Goal: Task Accomplishment & Management: Manage account settings

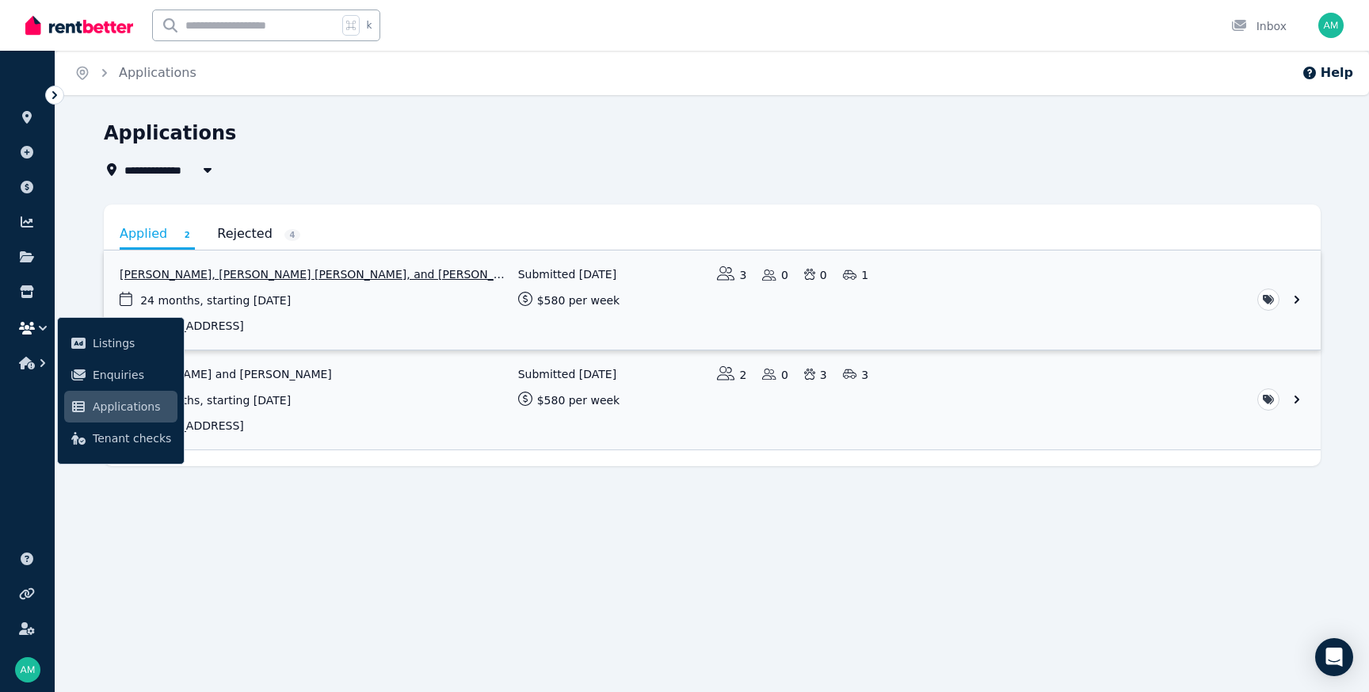
click at [290, 289] on link "View application: Andrin Heather, Fiapapalagi Heather, and Nardin-Gail Heather" at bounding box center [712, 299] width 1217 height 99
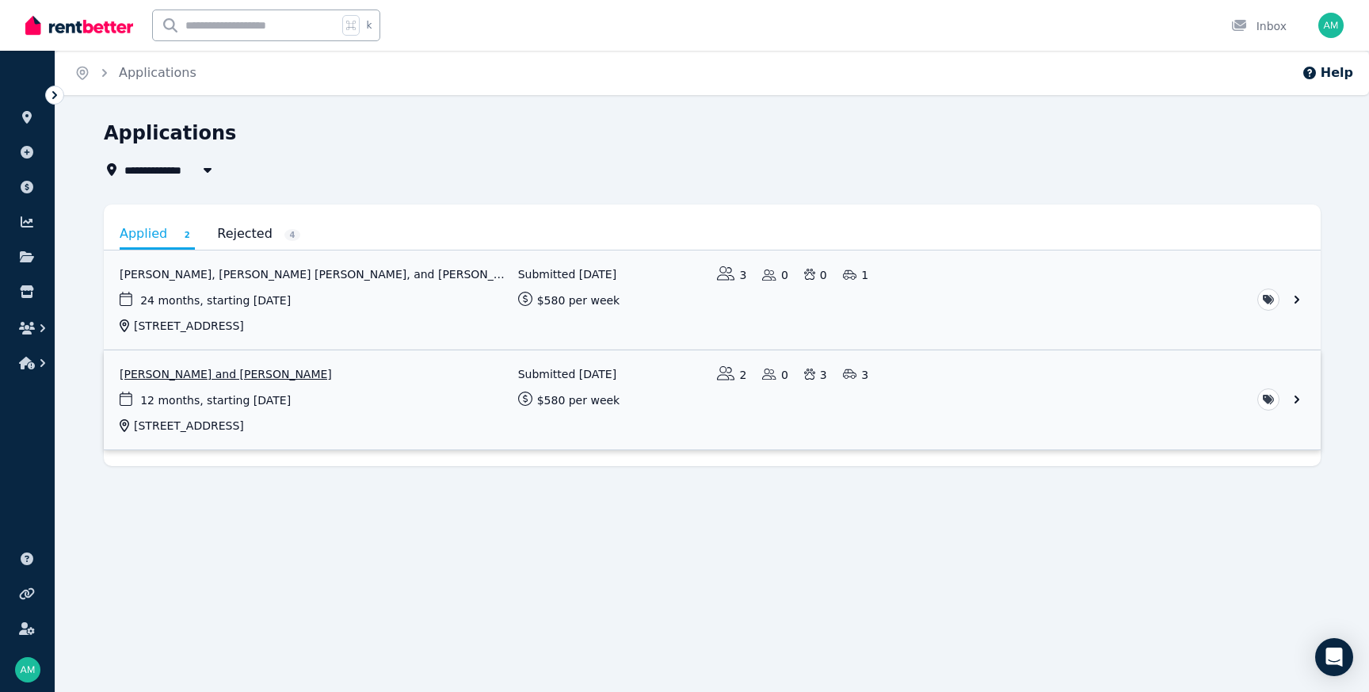
click at [254, 386] on link "View application: Renee Joinbee and Joel Nisbet" at bounding box center [712, 399] width 1217 height 99
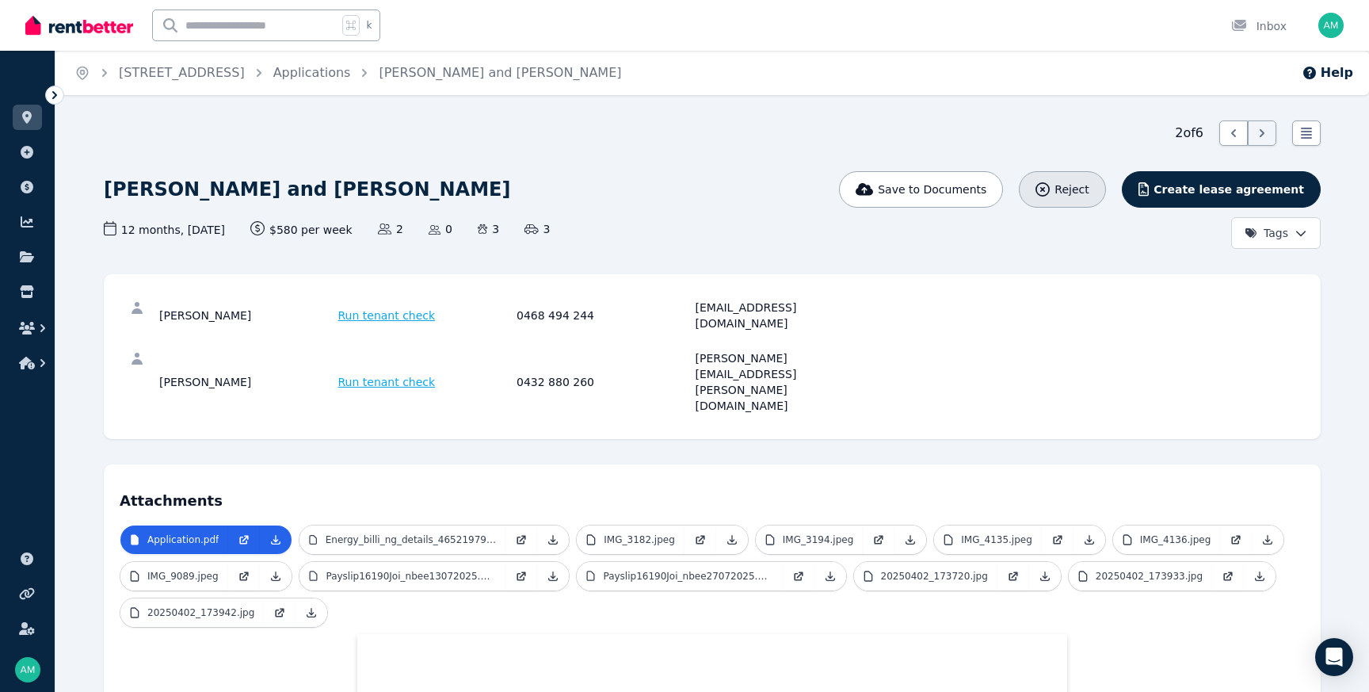
click at [1089, 182] on span "Reject" at bounding box center [1072, 189] width 34 height 16
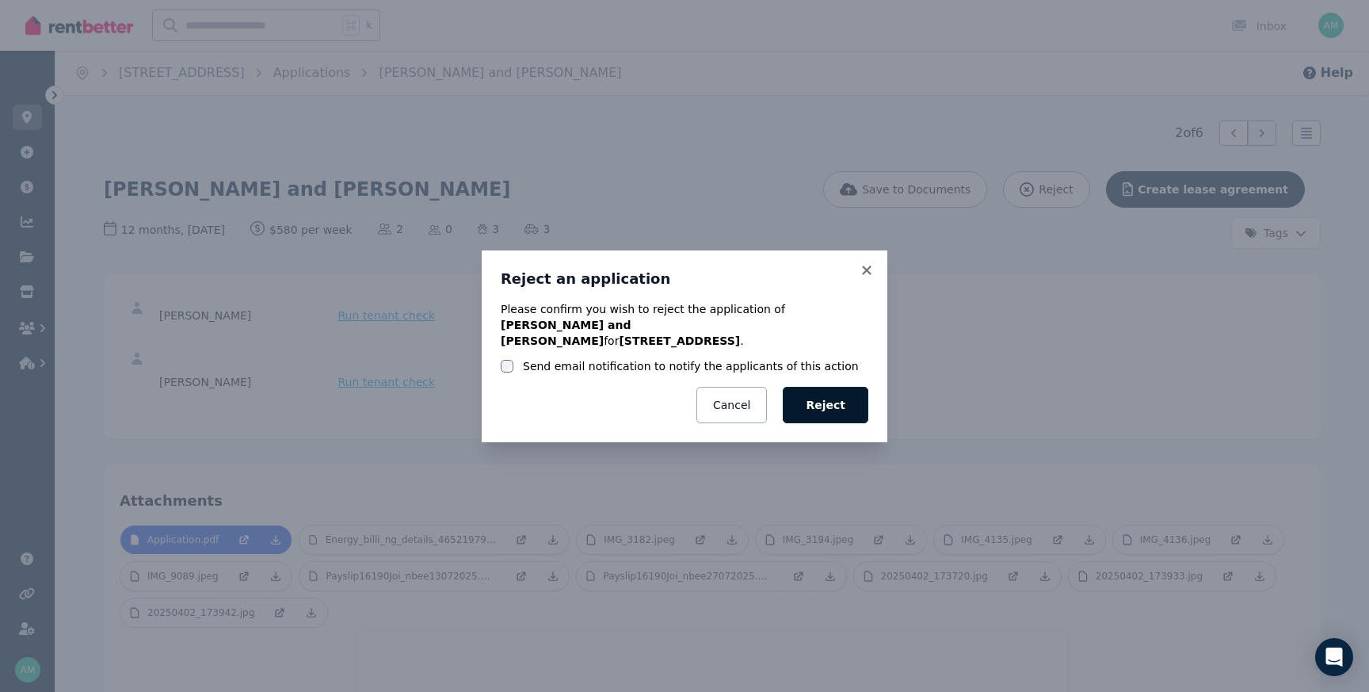
click at [832, 391] on button "Reject" at bounding box center [826, 405] width 86 height 36
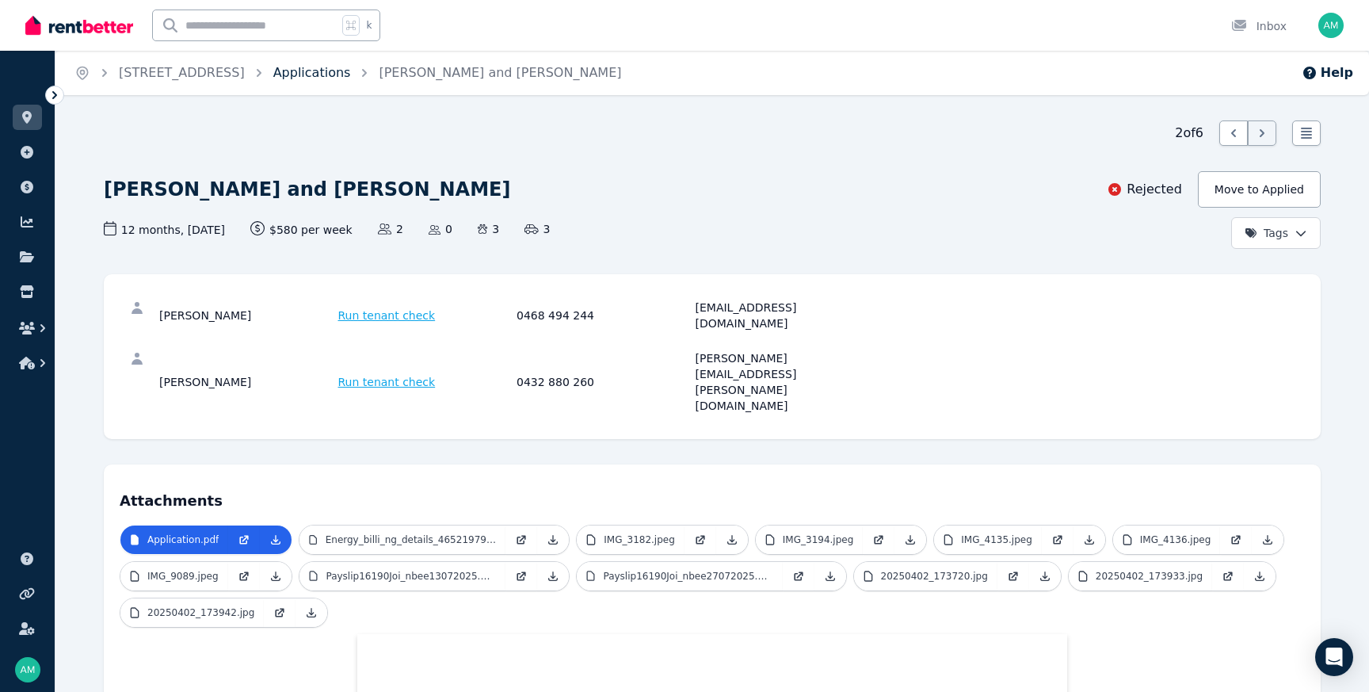
click at [351, 71] on link "Applications" at bounding box center [312, 72] width 78 height 15
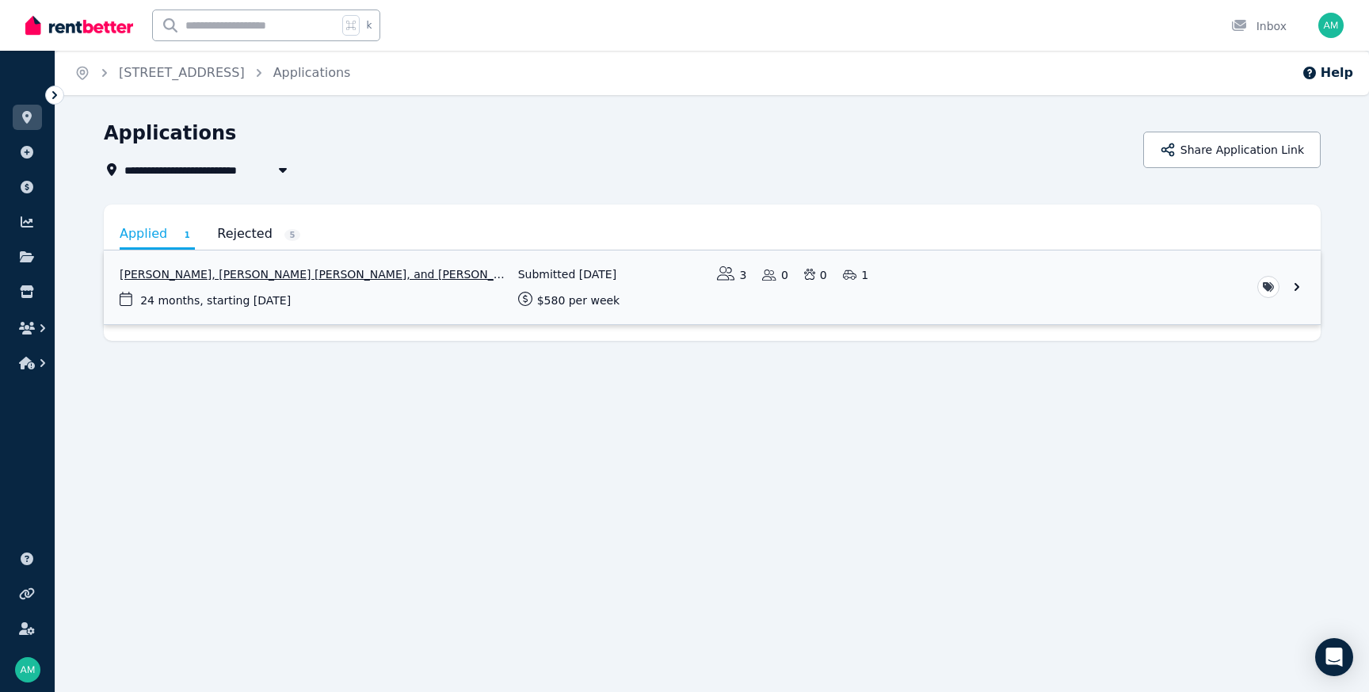
click at [278, 275] on link "View application: Andrin Heather, Fiapapalagi Heather, and Nardin-Gail Heather" at bounding box center [712, 287] width 1217 height 74
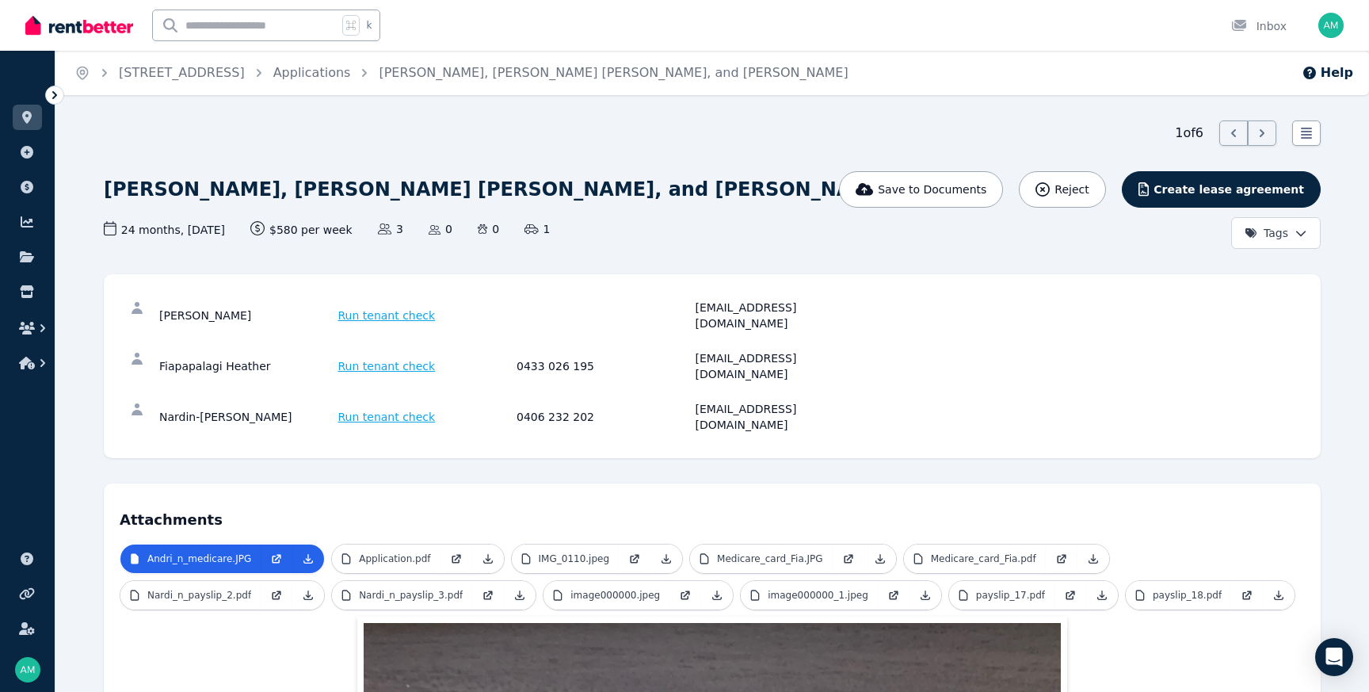
click at [1139, 276] on div "[PERSON_NAME] Run tenant check [EMAIL_ADDRESS][DOMAIN_NAME] Fiapapalagi Heather…" at bounding box center [712, 366] width 1217 height 184
click at [1234, 184] on span "Create lease agreement" at bounding box center [1229, 189] width 151 height 16
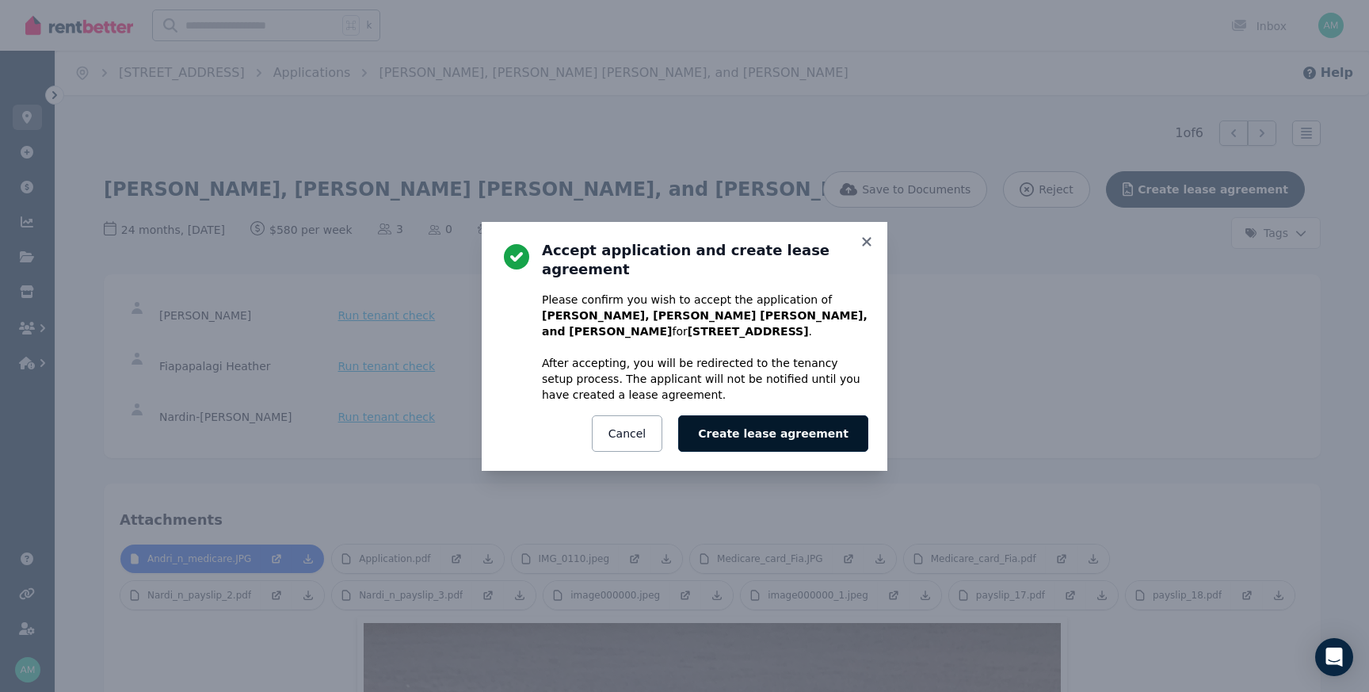
click at [761, 424] on button "Create lease agreement" at bounding box center [773, 433] width 190 height 36
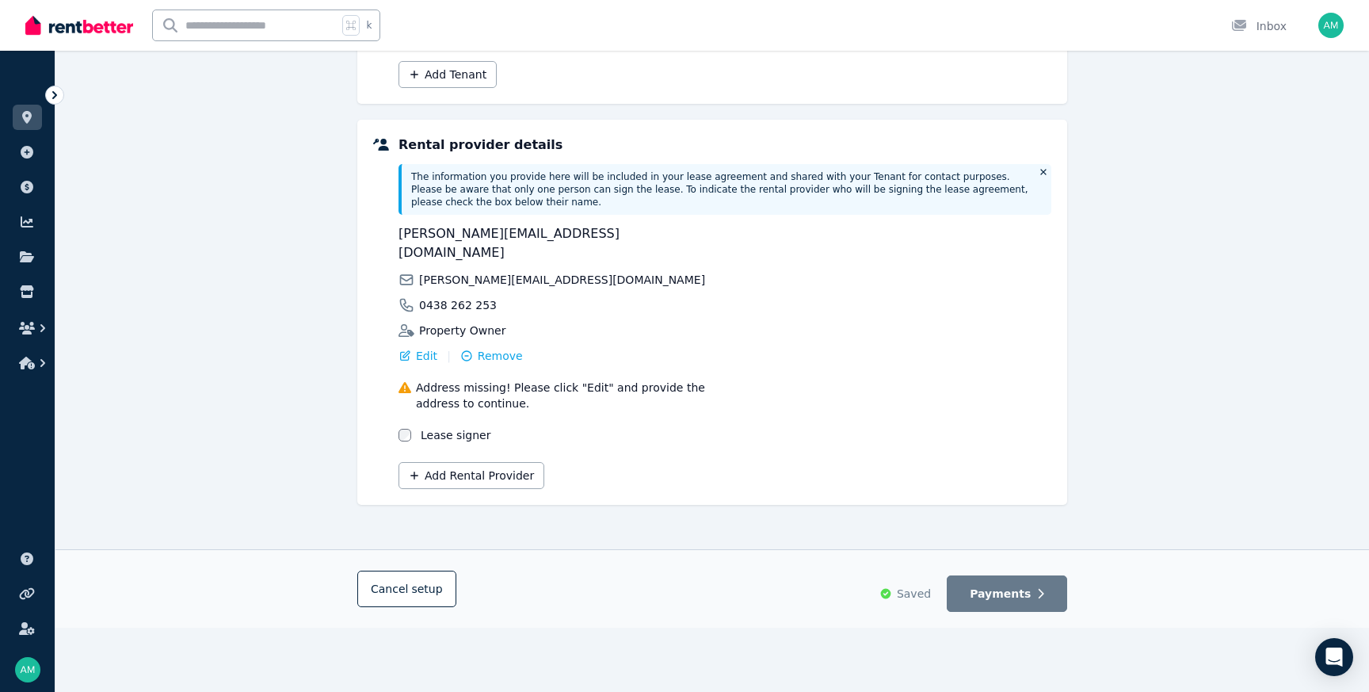
scroll to position [463, 0]
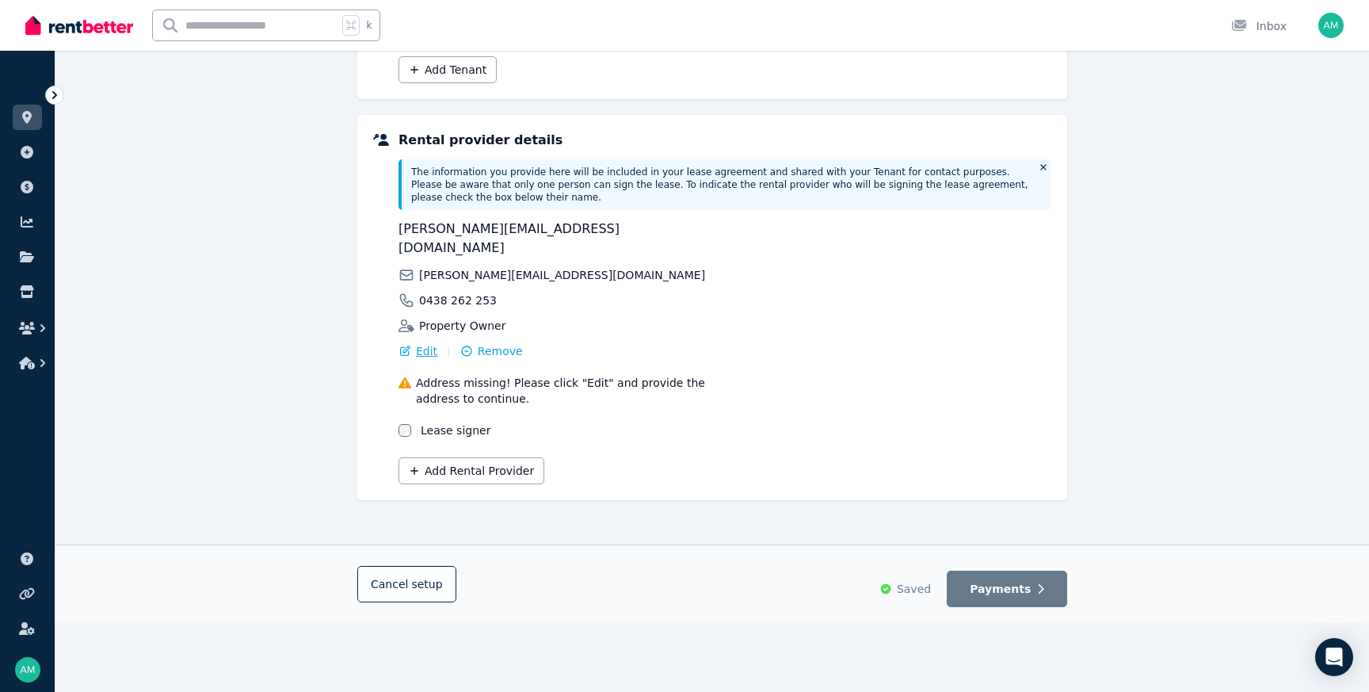
click at [418, 343] on span "Edit" at bounding box center [426, 351] width 21 height 16
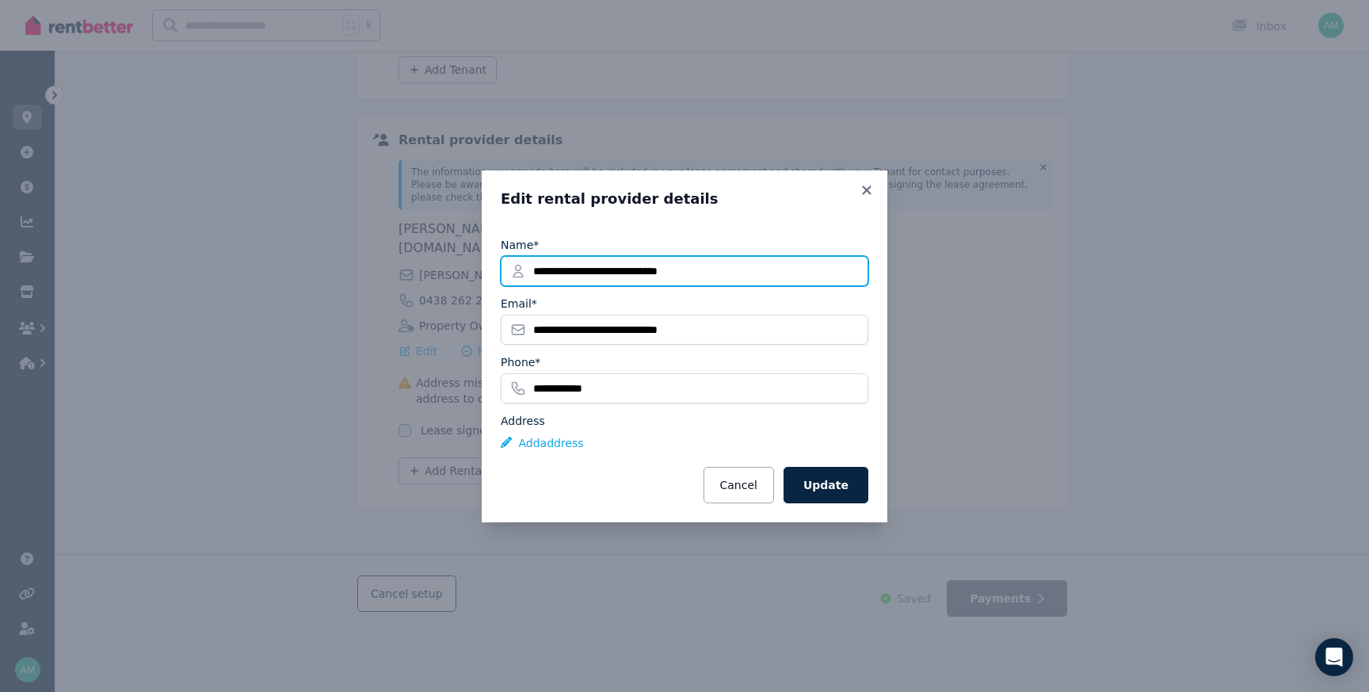
click at [736, 273] on input "**********" at bounding box center [685, 271] width 368 height 30
type input "**********"
click at [864, 192] on icon at bounding box center [866, 189] width 9 height 9
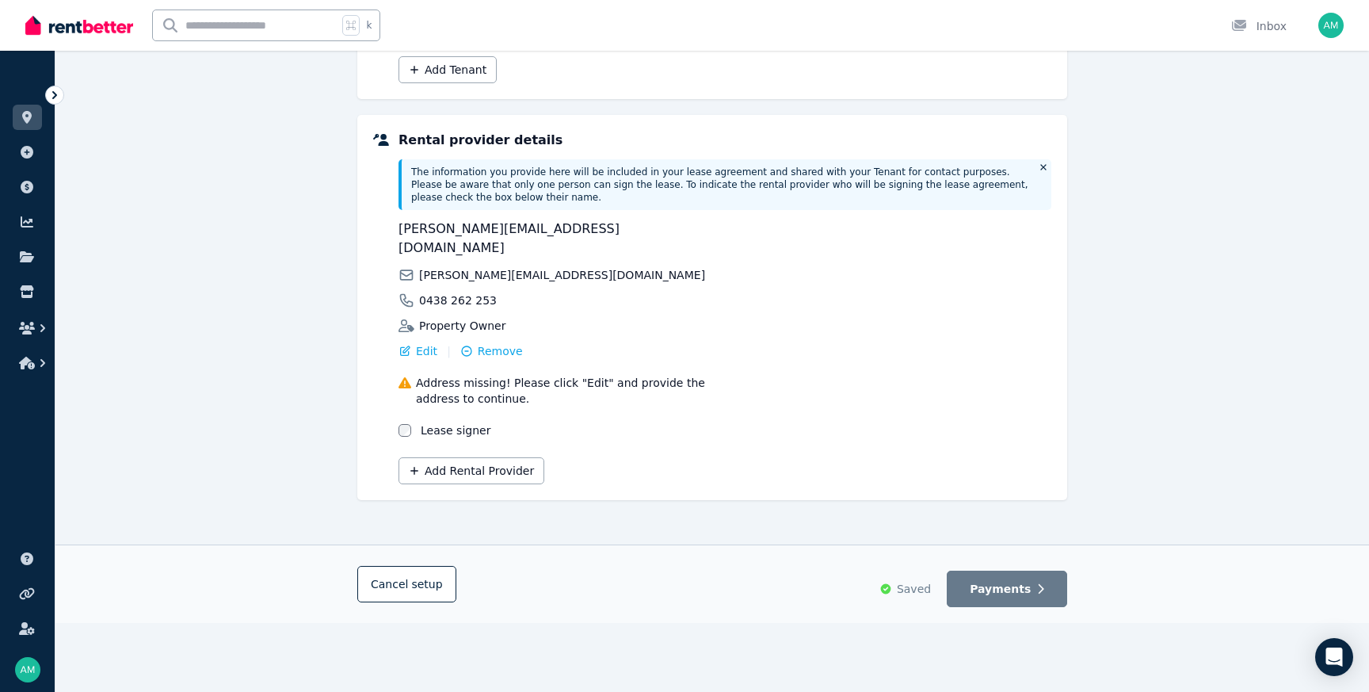
click at [559, 566] on div "Cancel setup Saved Payments" at bounding box center [712, 584] width 710 height 46
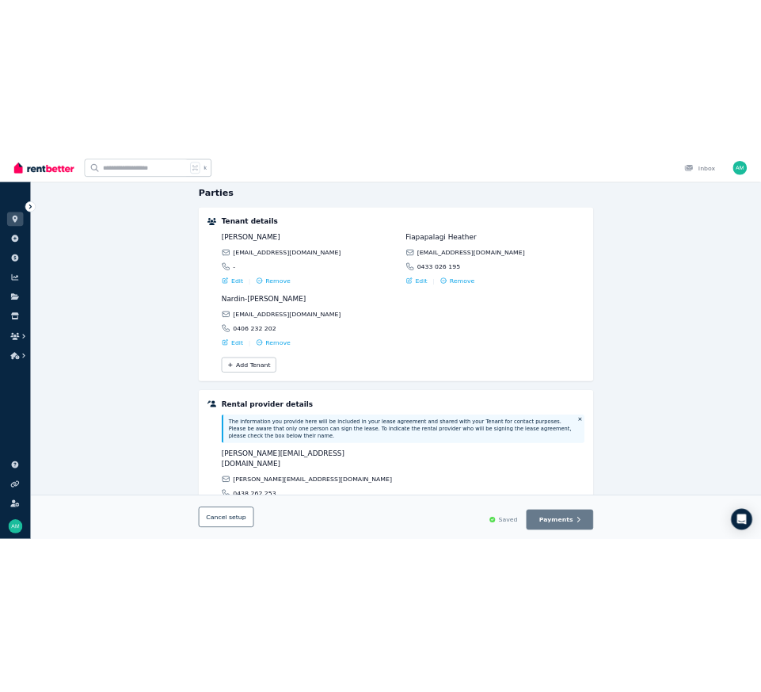
scroll to position [0, 0]
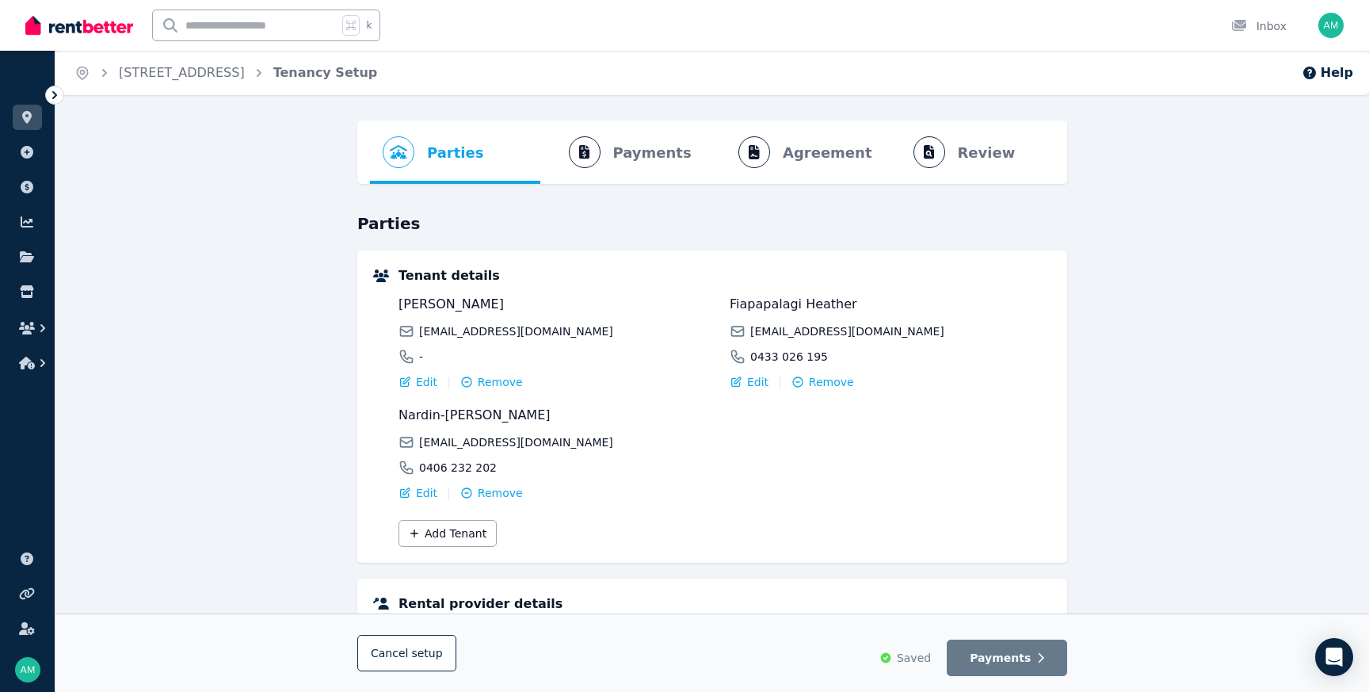
click at [1188, 233] on div "Parties Rental provider and tenant details Payments Bond and rental payments Ag…" at bounding box center [712, 603] width 1314 height 966
click at [1172, 219] on div "Parties Rental provider and tenant details Payments Bond and rental payments Ag…" at bounding box center [712, 603] width 1314 height 966
click at [1268, 314] on div "Parties Rental provider and tenant details Payments Bond and rental payments Ag…" at bounding box center [712, 603] width 1314 height 966
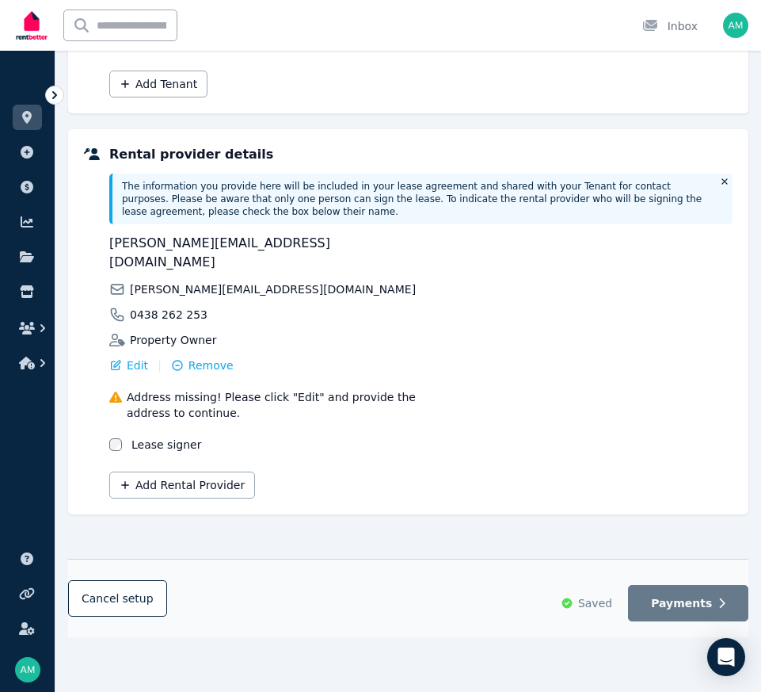
scroll to position [642, 0]
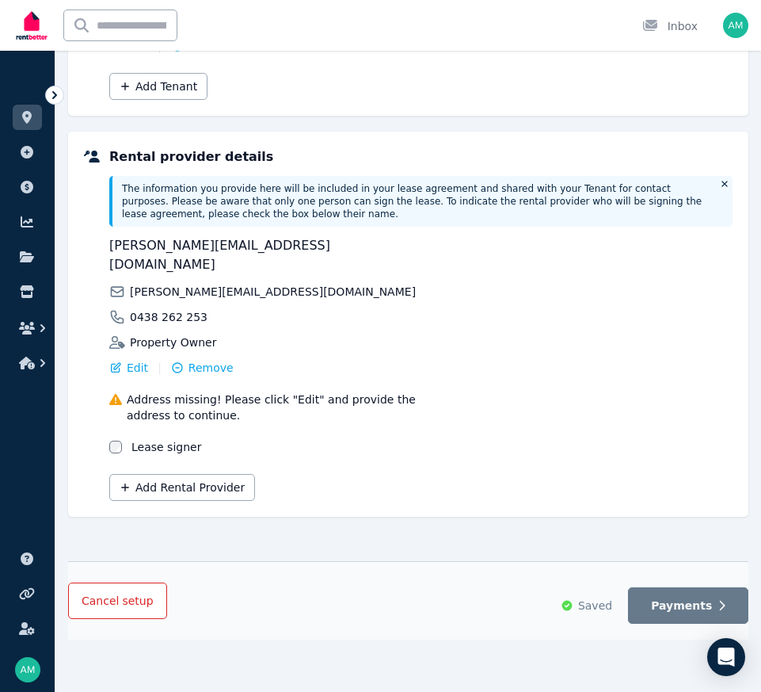
click at [103, 594] on span "Cancel setup" at bounding box center [118, 600] width 72 height 13
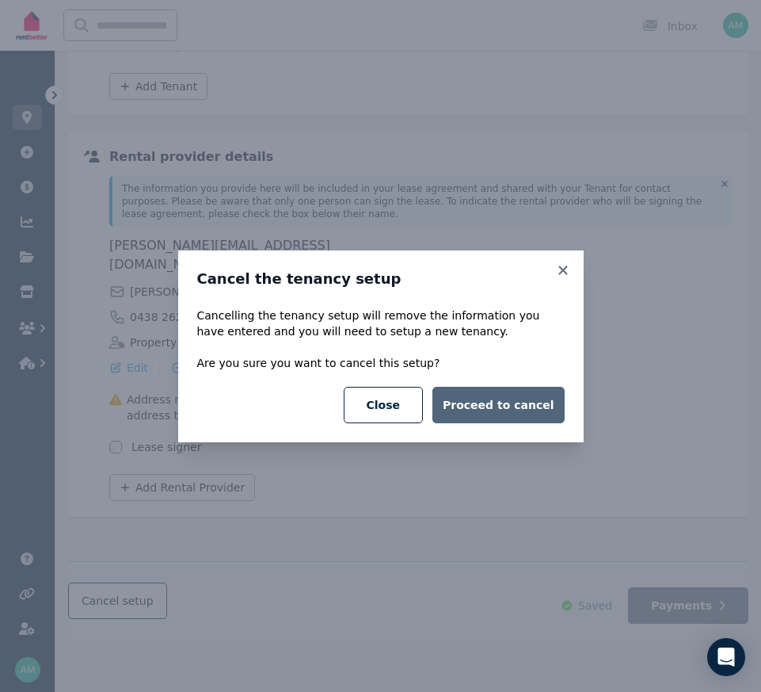
click at [476, 402] on button "Proceed to cancel" at bounding box center [499, 405] width 132 height 36
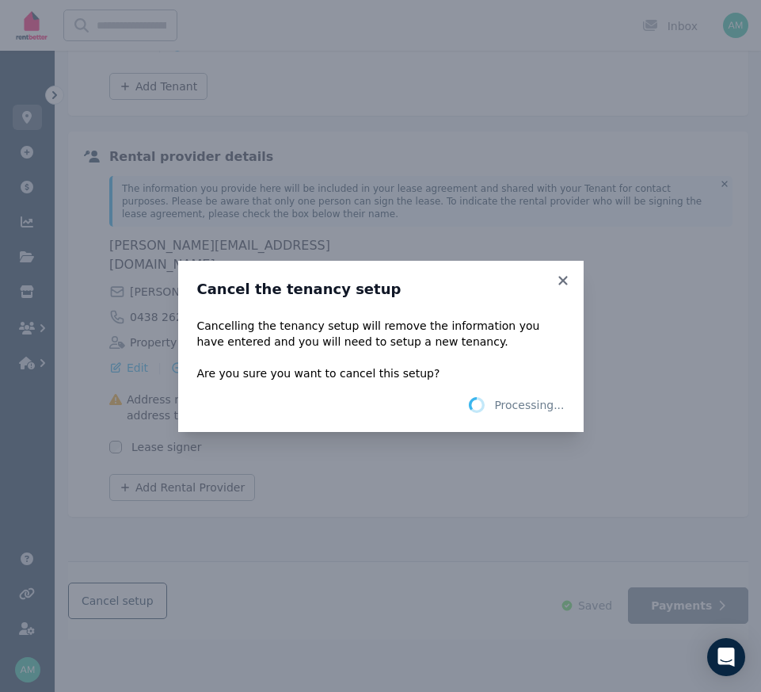
scroll to position [0, 0]
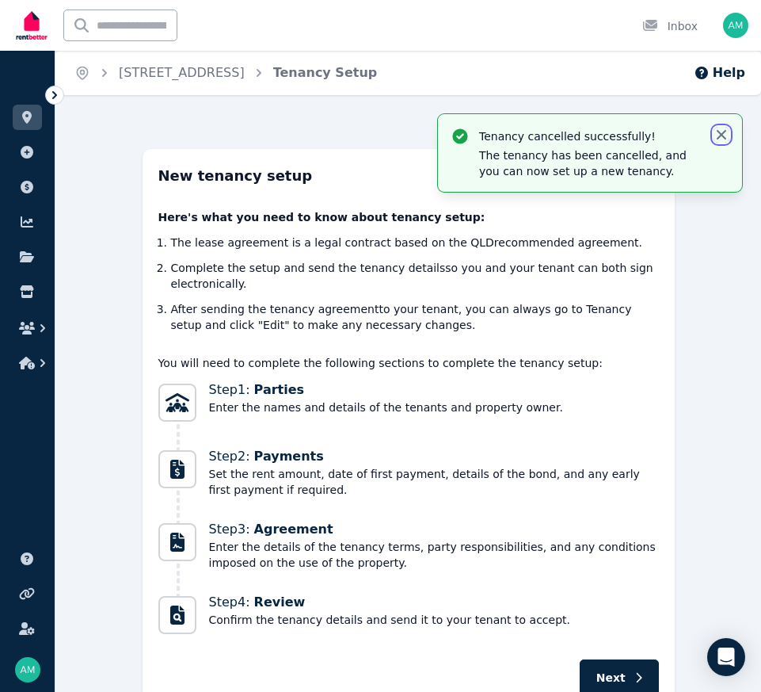
click at [720, 132] on icon "button" at bounding box center [722, 135] width 16 height 16
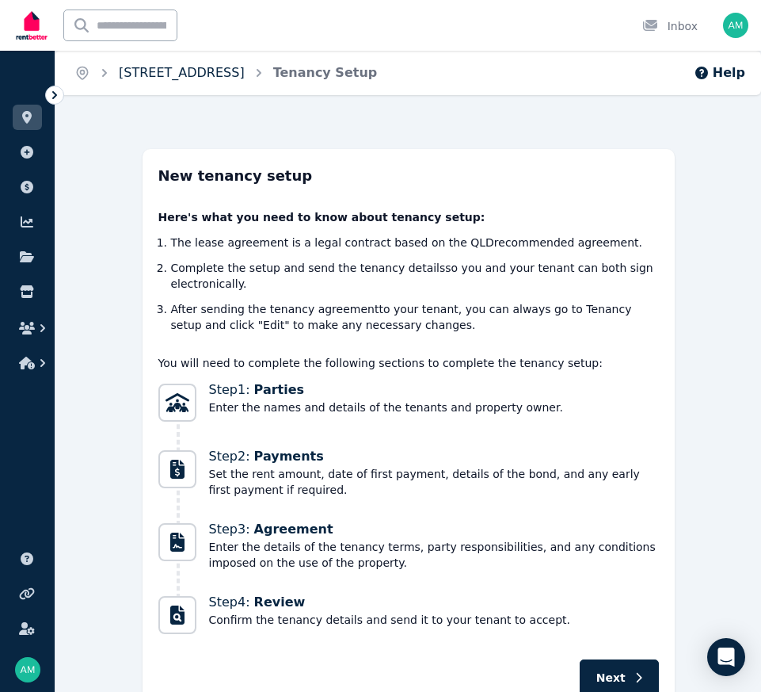
click at [139, 74] on link "[STREET_ADDRESS]" at bounding box center [182, 72] width 126 height 15
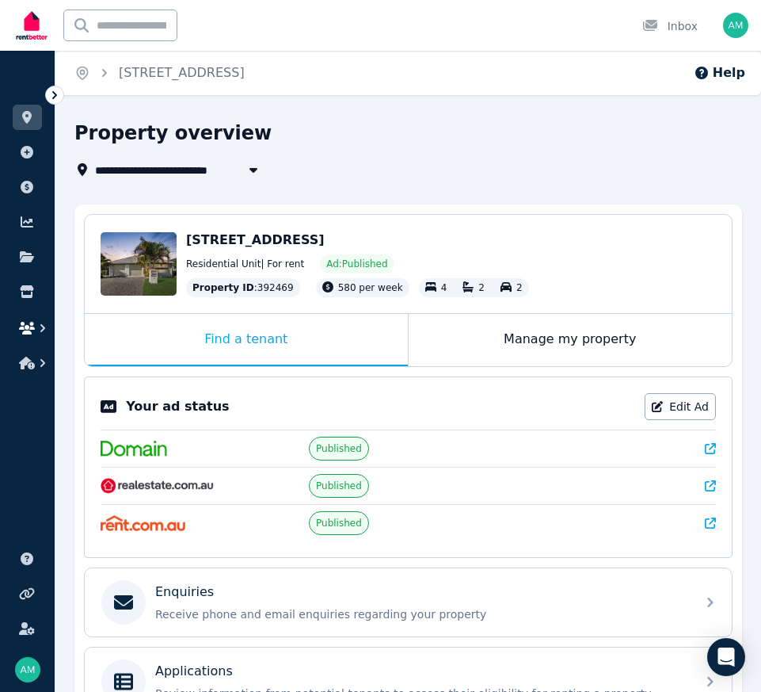
click at [25, 327] on icon "button" at bounding box center [27, 328] width 16 height 13
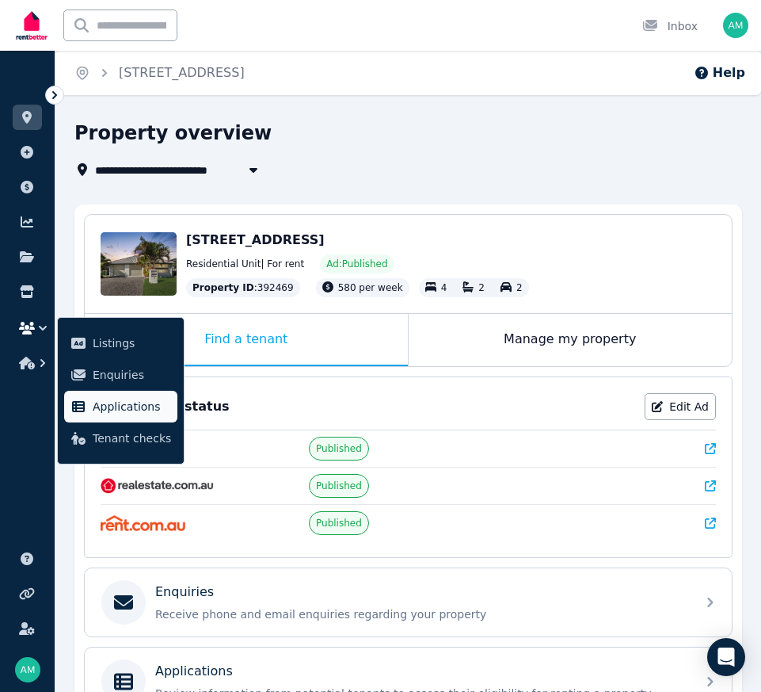
click at [130, 406] on span "Applications" at bounding box center [132, 406] width 78 height 19
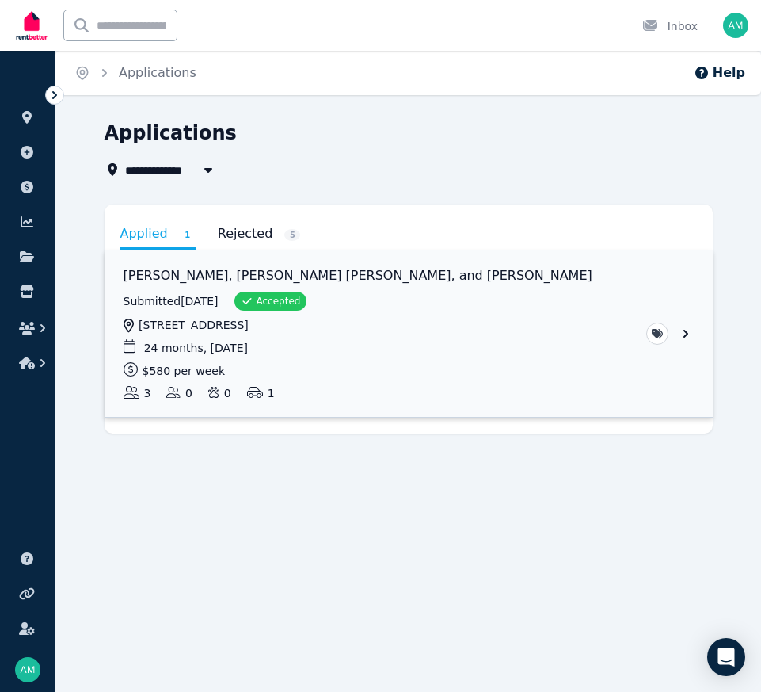
click at [396, 273] on link "View application: Andrin Heather, Fiapapalagi Heather, and Nardin-Gail Heather" at bounding box center [409, 333] width 608 height 166
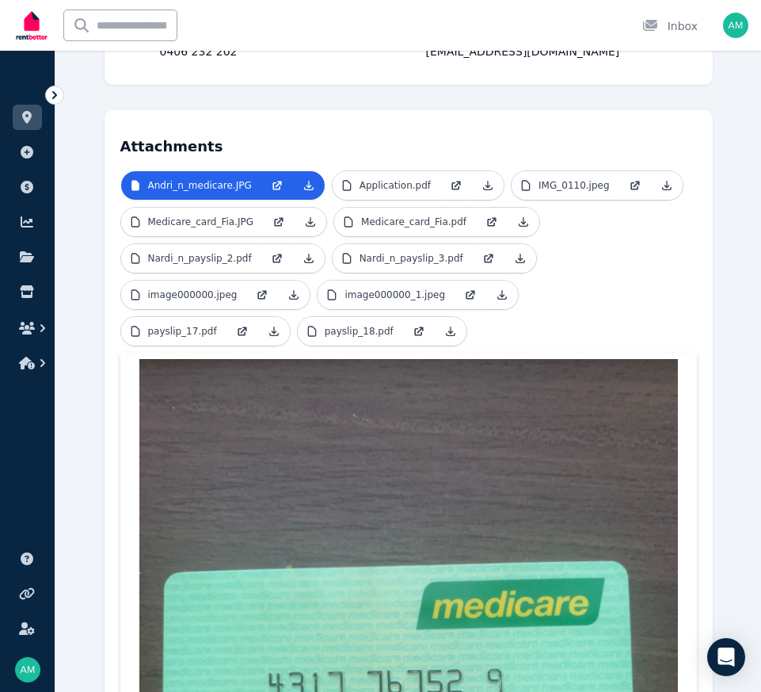
scroll to position [554, 0]
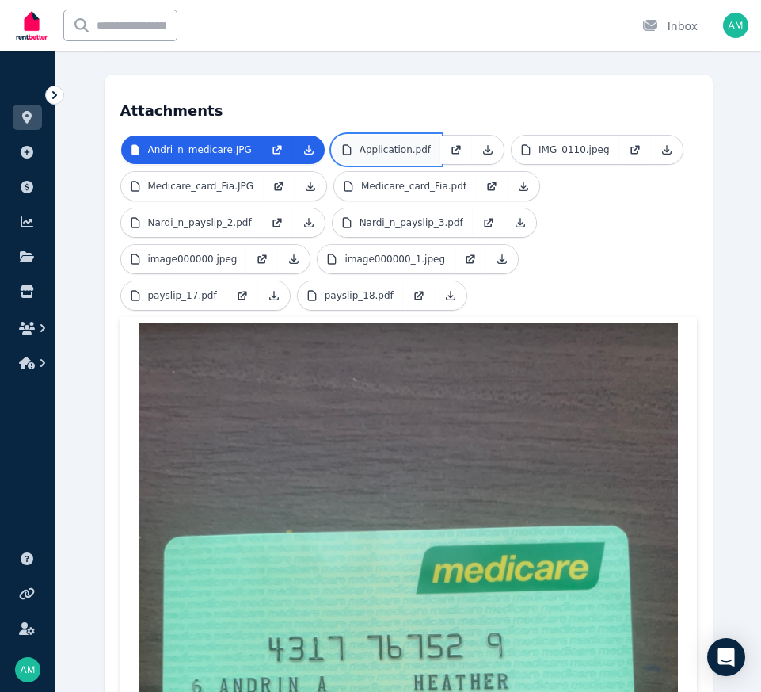
click at [384, 135] on link "Application.pdf" at bounding box center [387, 149] width 108 height 29
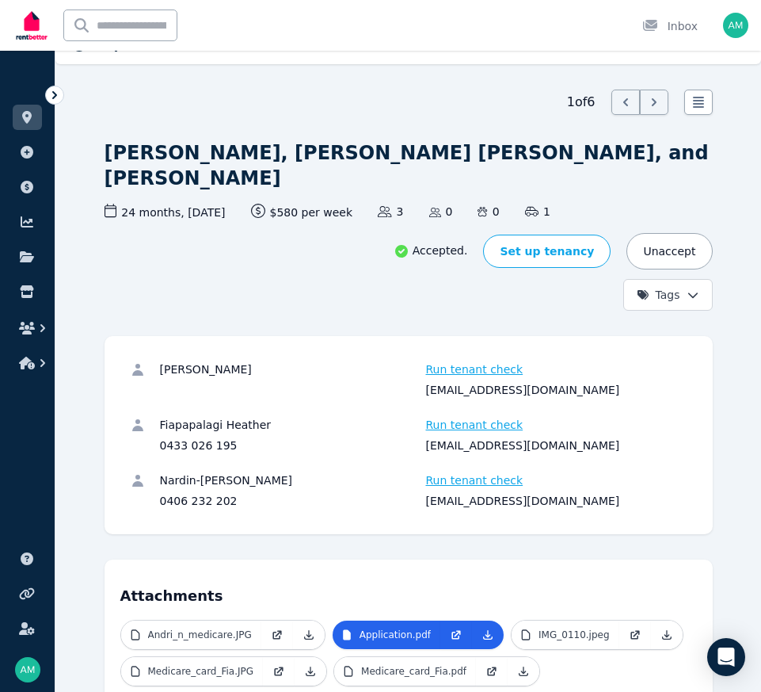
scroll to position [85, 0]
